Goal: Task Accomplishment & Management: Complete application form

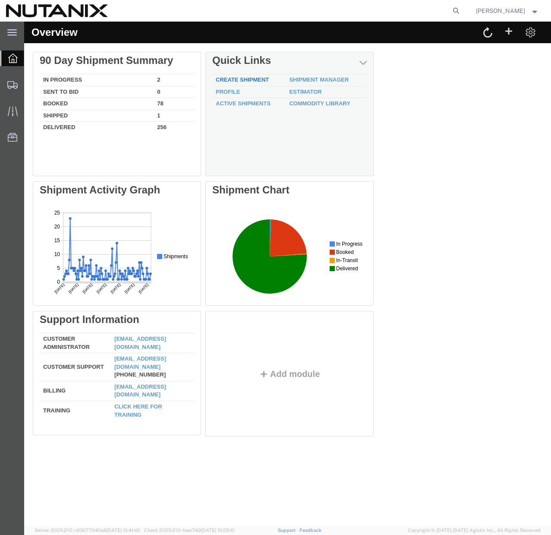
click at [243, 79] on link "Create Shipment" at bounding box center [242, 79] width 53 height 6
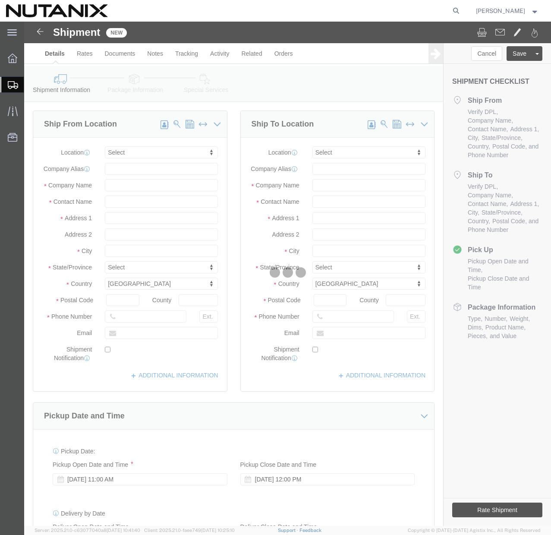
select select
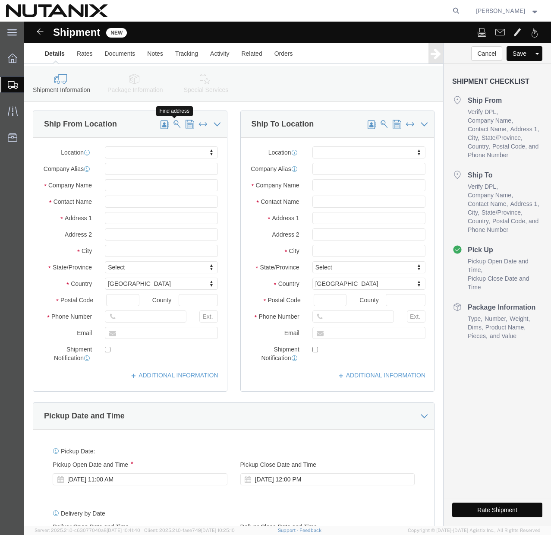
click span
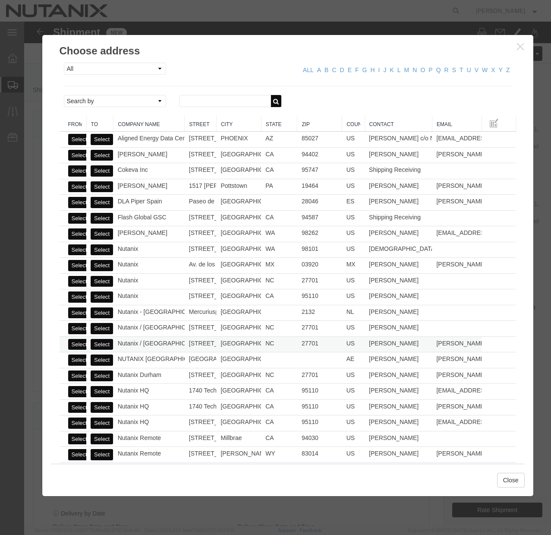
click button "Select"
select select
type input "Nutanix / [GEOGRAPHIC_DATA]"
type input "[PERSON_NAME]"
type input "[STREET_ADDRESS]"
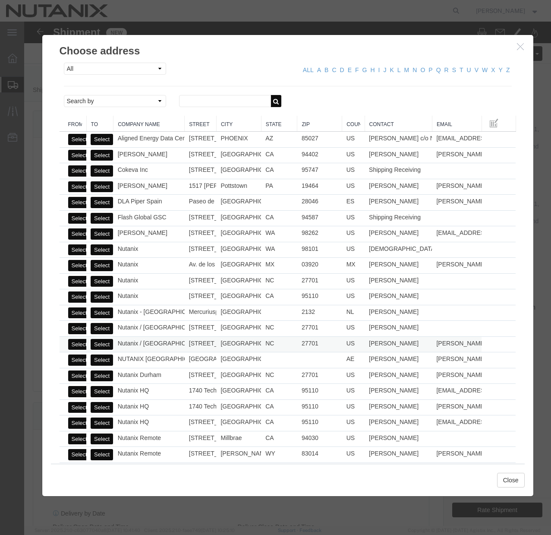
type input "Ste 700"
type input "[GEOGRAPHIC_DATA]"
type input "27701"
type input "[PHONE_NUMBER]"
type input "[PERSON_NAME][EMAIL_ADDRESS][PERSON_NAME][DOMAIN_NAME]"
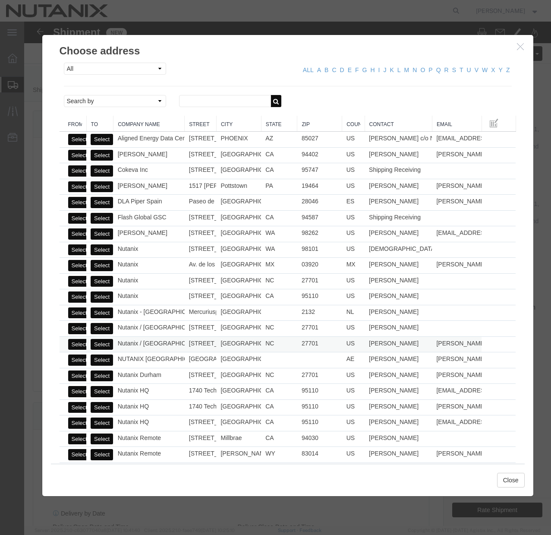
checkbox input "true"
select select "NC"
click icon "button"
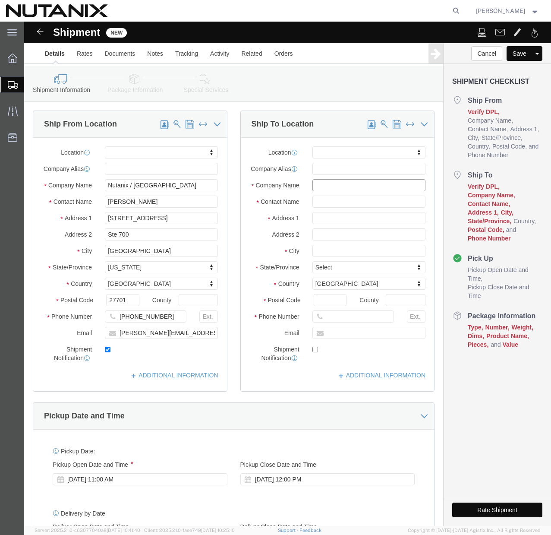
click input "text"
paste input "[PERSON_NAME]"
type input "[PERSON_NAME]"
click input "text"
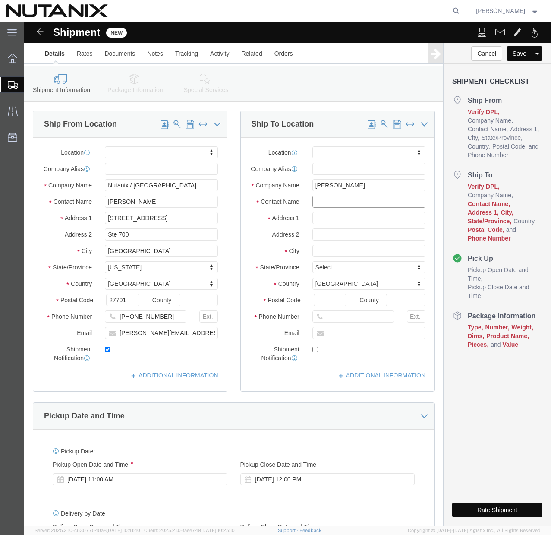
paste input "[PERSON_NAME]"
type input "[PERSON_NAME]"
click input "text"
paste input "[STREET_ADDRESS][PERSON_NAME]"
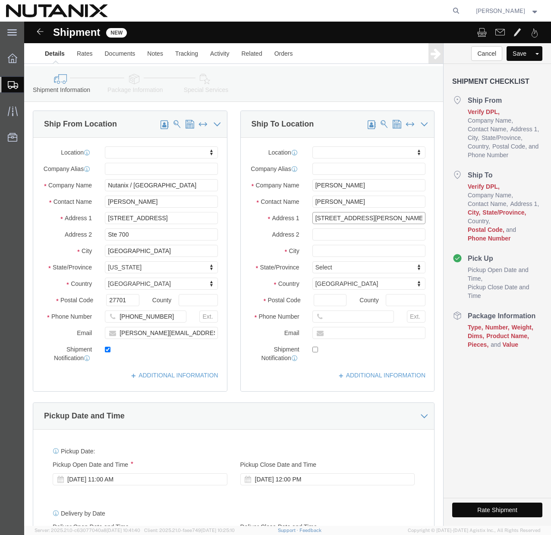
type input "[STREET_ADDRESS][PERSON_NAME]"
select select
click input "text"
type input "[GEOGRAPHIC_DATA]"
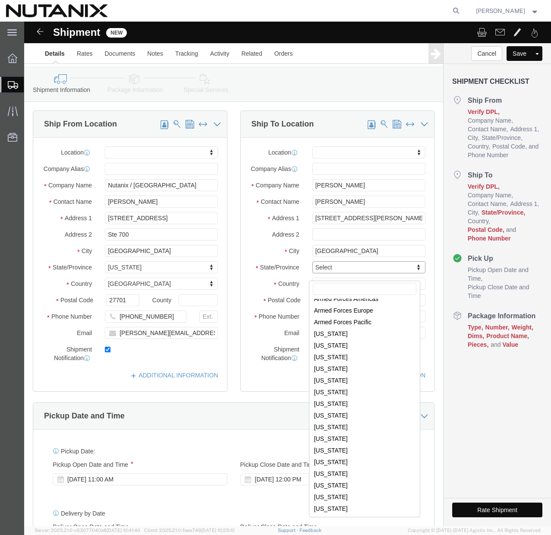
scroll to position [68, 0]
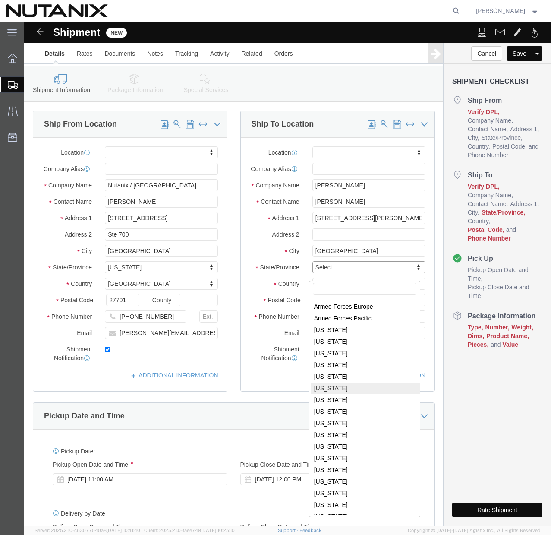
select select
select select "FL"
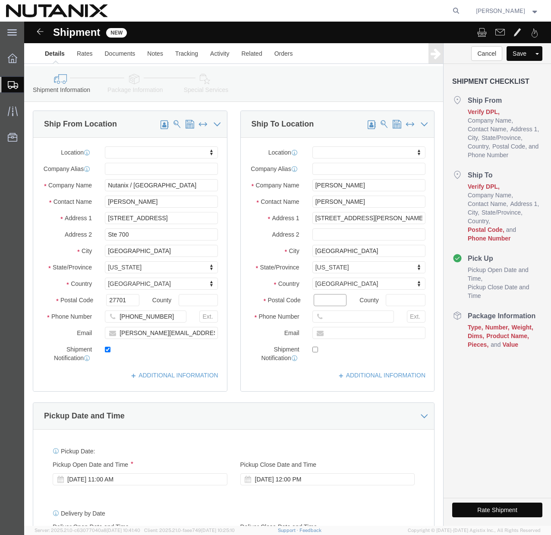
click input "Postal Code"
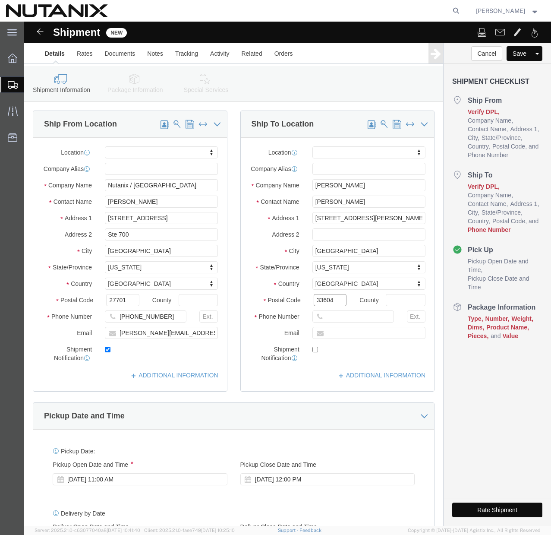
type input "33604"
select select
click input "text"
paste input "[PERSON_NAME][EMAIL_ADDRESS][DOMAIN_NAME]"
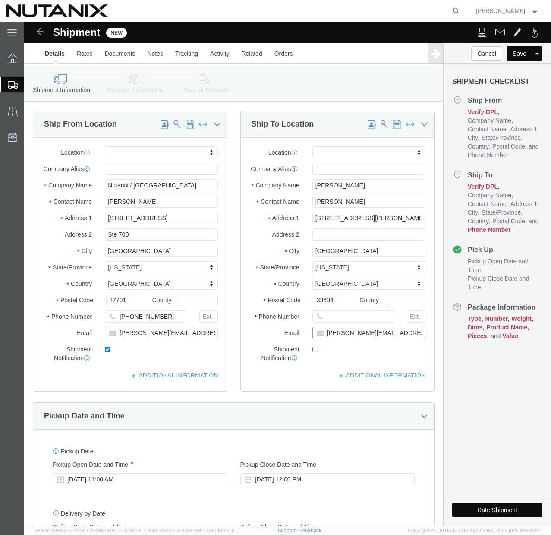
type input "[PERSON_NAME][EMAIL_ADDRESS][DOMAIN_NAME]"
checkbox input "true"
click input "text"
type input "[PHONE_NUMBER]"
click div "Location My Profile Location [GEOGRAPHIC_DATA] - [GEOGRAPHIC_DATA] [GEOGRAPHIC_…"
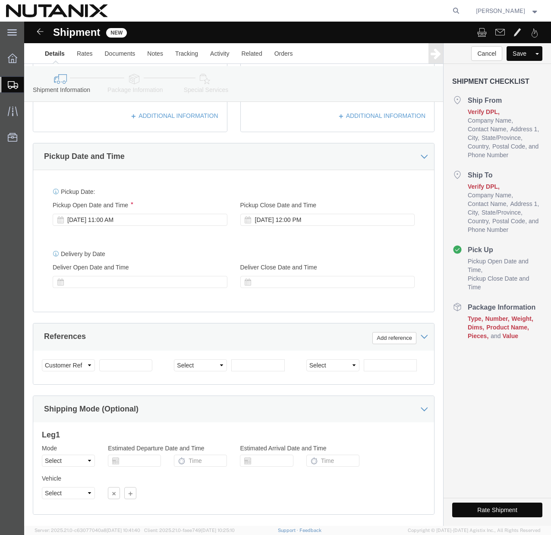
scroll to position [316, 0]
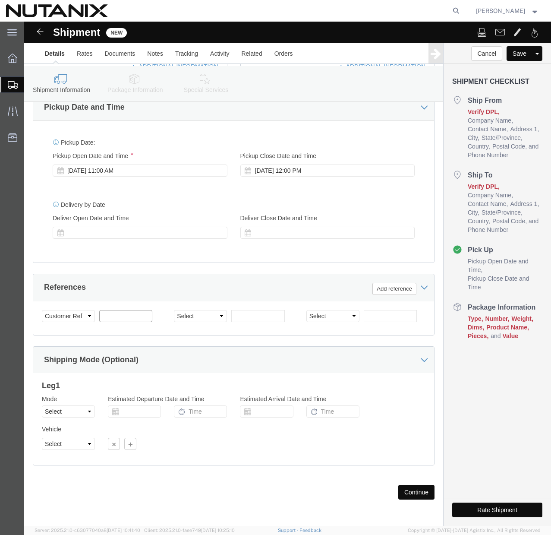
click input "text"
type input "79101"
click select "Select Account Type Activity ID Airline Appointment Number ASN Batch Request # …"
select select "PURCHORD"
click select "Select Account Type Activity ID Airline Appointment Number ASN Batch Request # …"
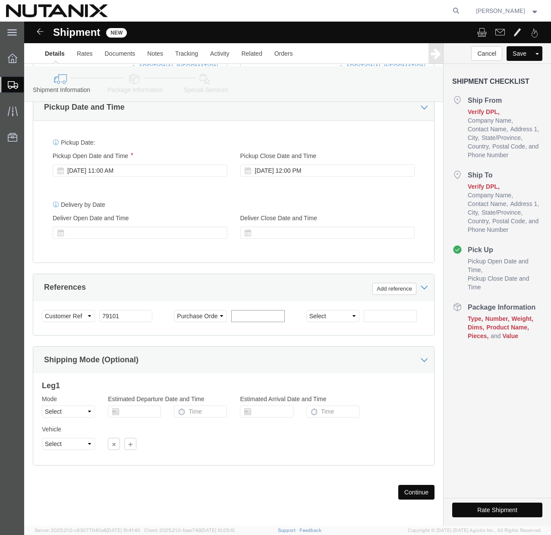
click input "text"
paste input "TASK0448174"
type input "TASK0448174"
click button "Continue"
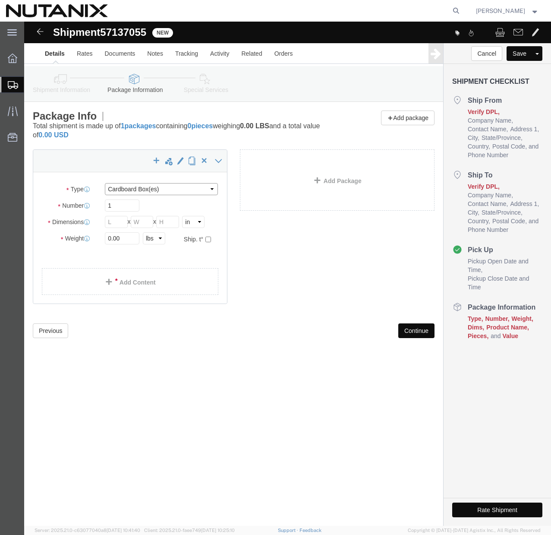
click select "Select Bale(s) Basket(s) Bolt(s) Bottle(s) Buckets Bulk Bundle(s) Can(s) Cardbo…"
select select "YRPK"
click select "Select Bale(s) Basket(s) Bolt(s) Bottle(s) Buckets Bulk Bundle(s) Can(s) Cardbo…"
click input "text"
type input "12"
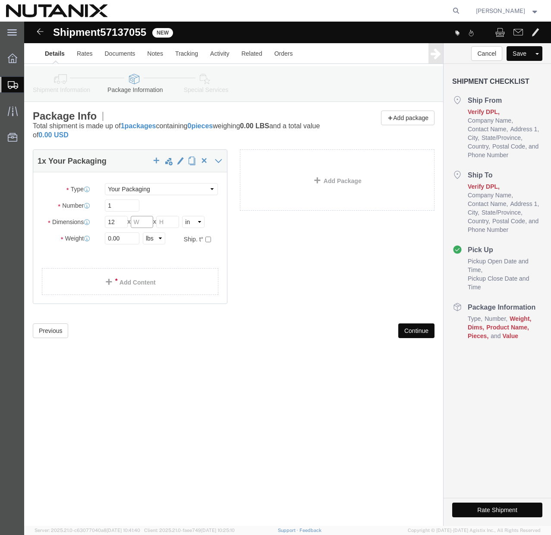
click input "text"
type input "7"
click input "text"
type input "4"
click input "0.00"
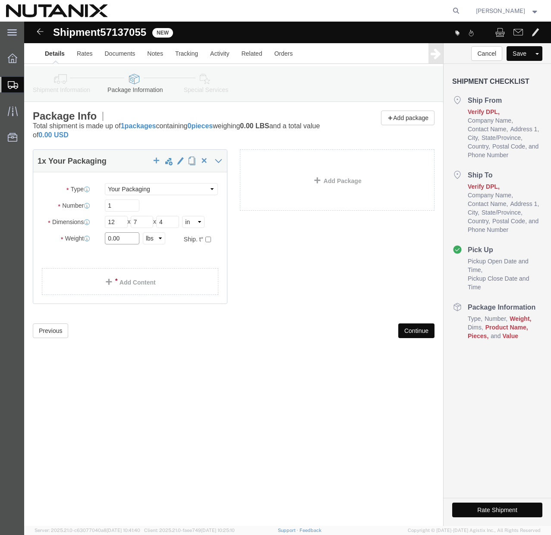
click input "0.00"
type input "1"
click link "Add Content"
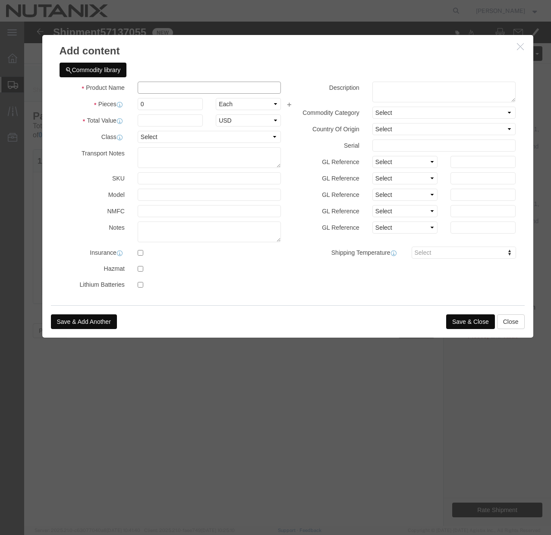
click input "text"
type input "Apple Trackpad"
click input "checkbox"
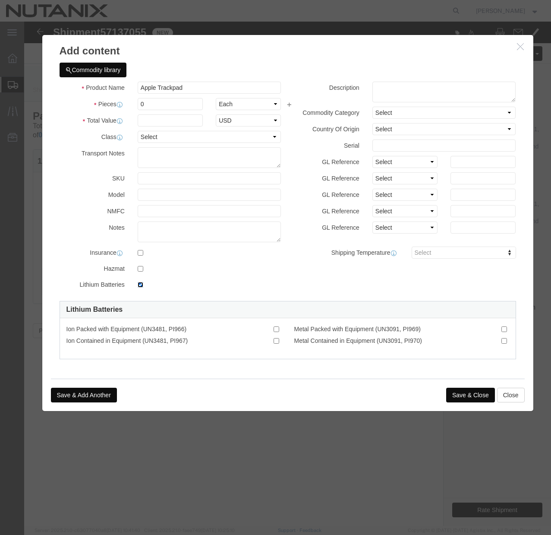
click input "checkbox"
checkbox input "false"
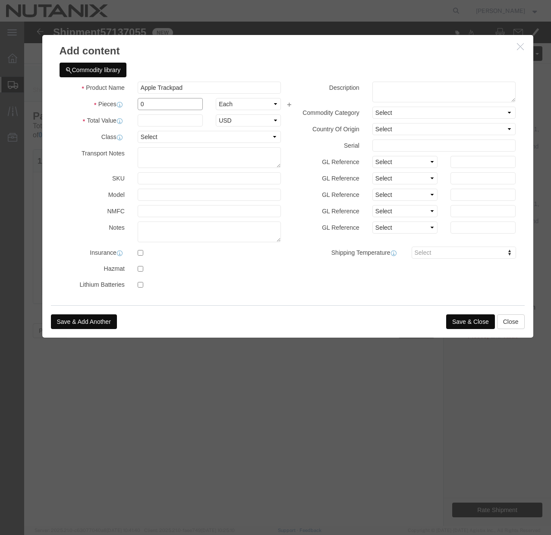
click input "0"
type input "1"
click input "text"
type input "150"
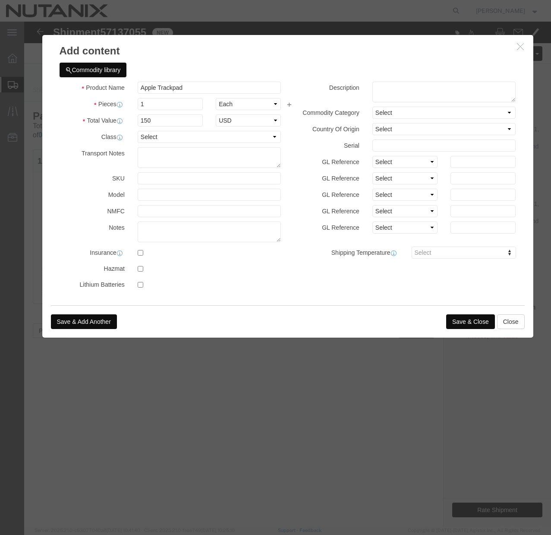
click div "Commodity library"
click button "Save & Close"
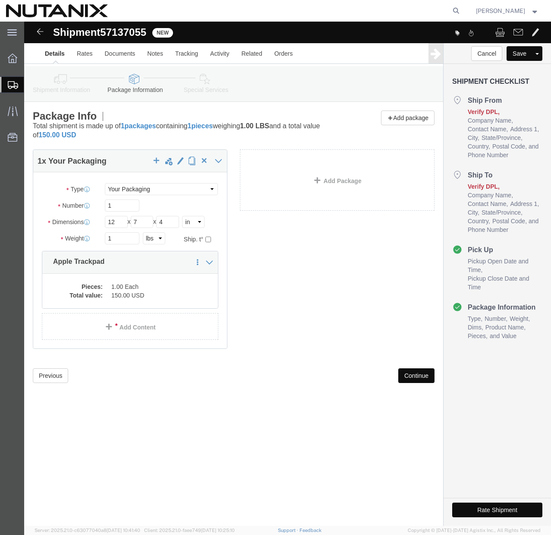
click button "Continue"
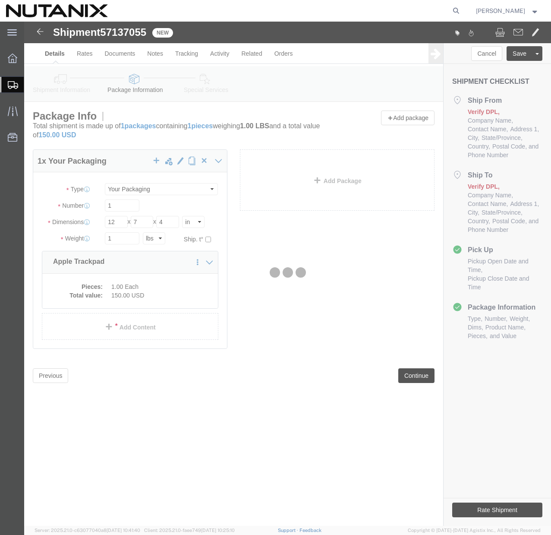
select select
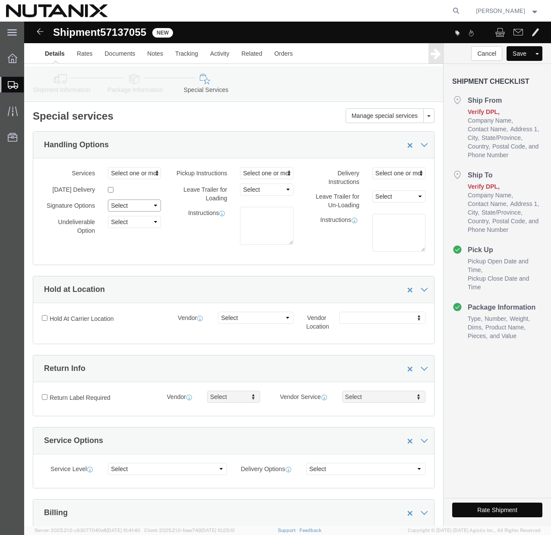
click select "Select Adult Signature Required Direct Signature Required No Signature Required…"
select select "NoSignReqOnDeliveryFlag"
click select "Select Adult Signature Required Direct Signature Required No Signature Required…"
click button "Rate Shipment"
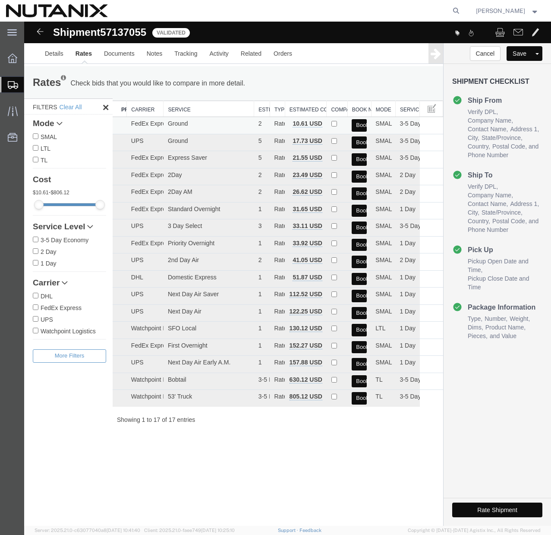
click at [359, 122] on button "Book" at bounding box center [359, 125] width 15 height 13
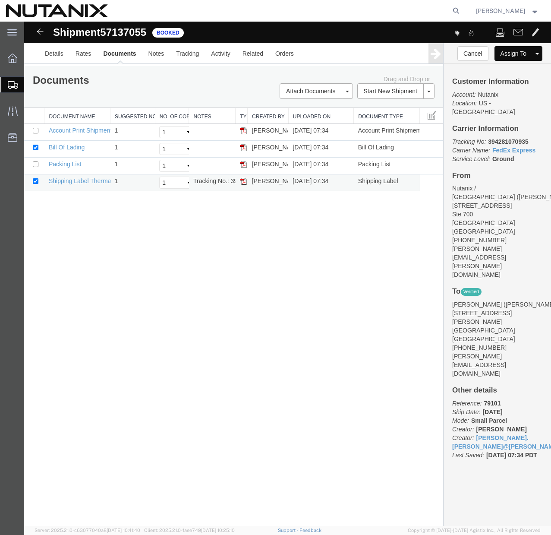
click at [202, 184] on td "Tracking No.: 394281070935" at bounding box center [212, 182] width 47 height 17
copy td "Tracking No.: 394281070935"
click at [243, 182] on img at bounding box center [243, 181] width 7 height 7
